Goal: Information Seeking & Learning: Understand process/instructions

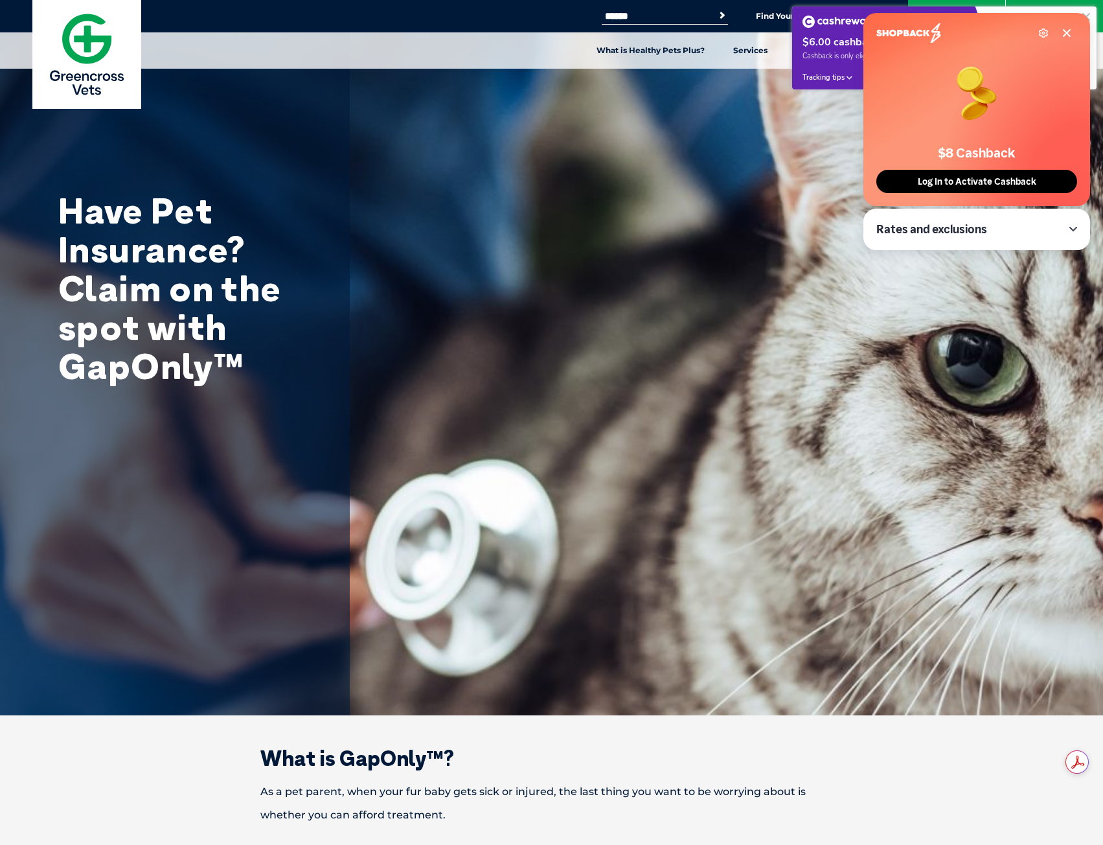
click at [1066, 28] on icon at bounding box center [1067, 33] width 10 height 10
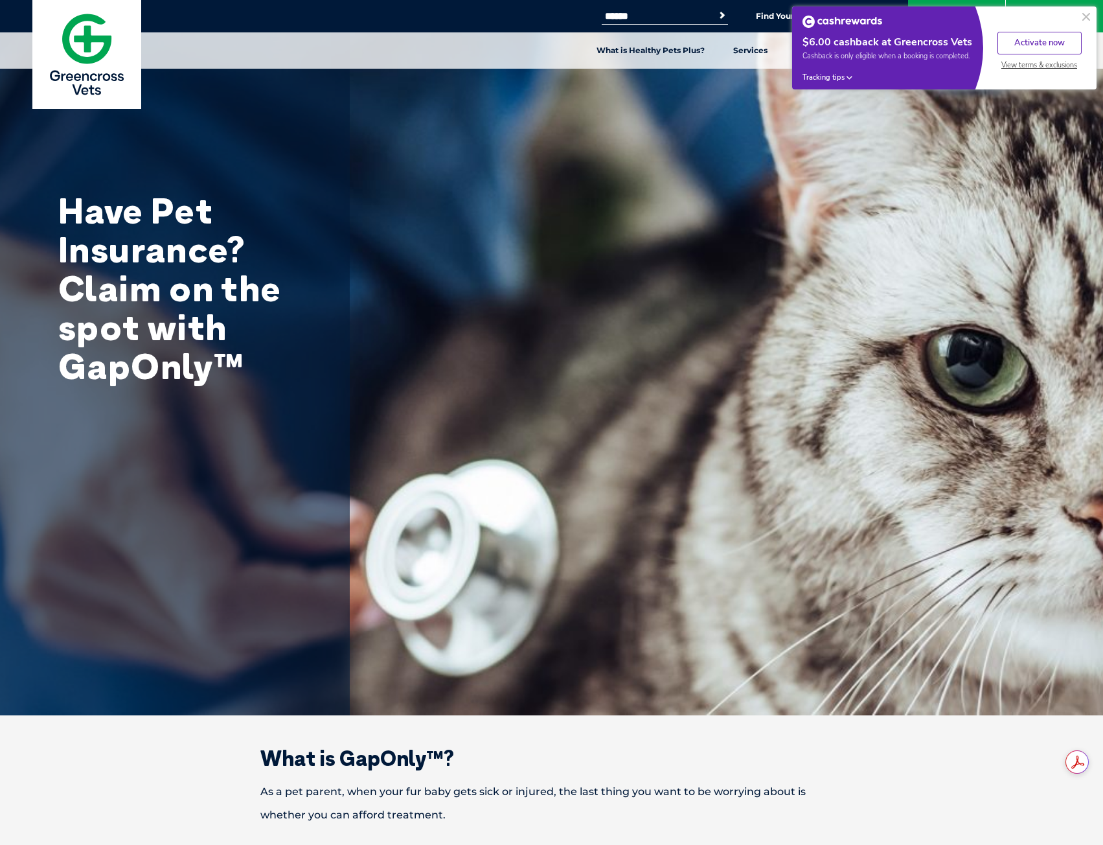
click at [1084, 16] on button at bounding box center [1086, 17] width 16 height 16
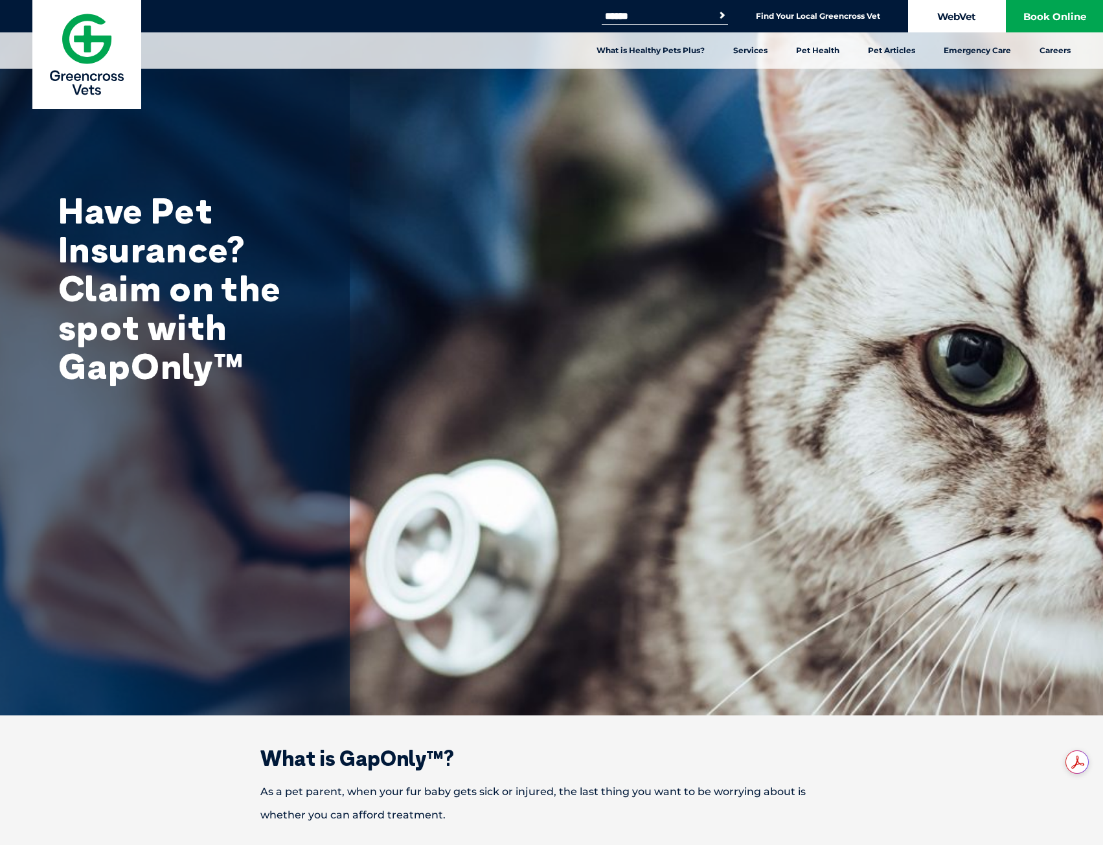
click at [962, 14] on link "WebVet" at bounding box center [956, 16] width 97 height 32
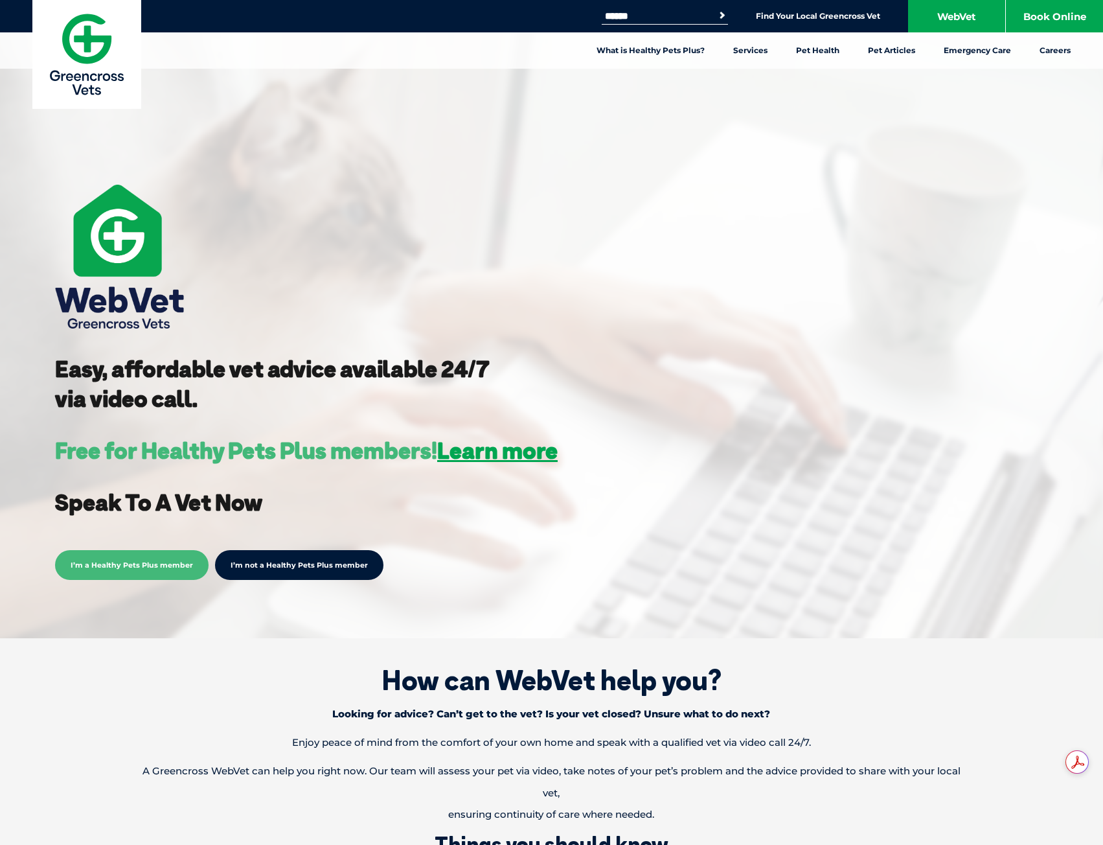
click at [330, 564] on link "I’m not a Healthy Pets Plus member" at bounding box center [299, 565] width 168 height 30
